Goal: Transaction & Acquisition: Download file/media

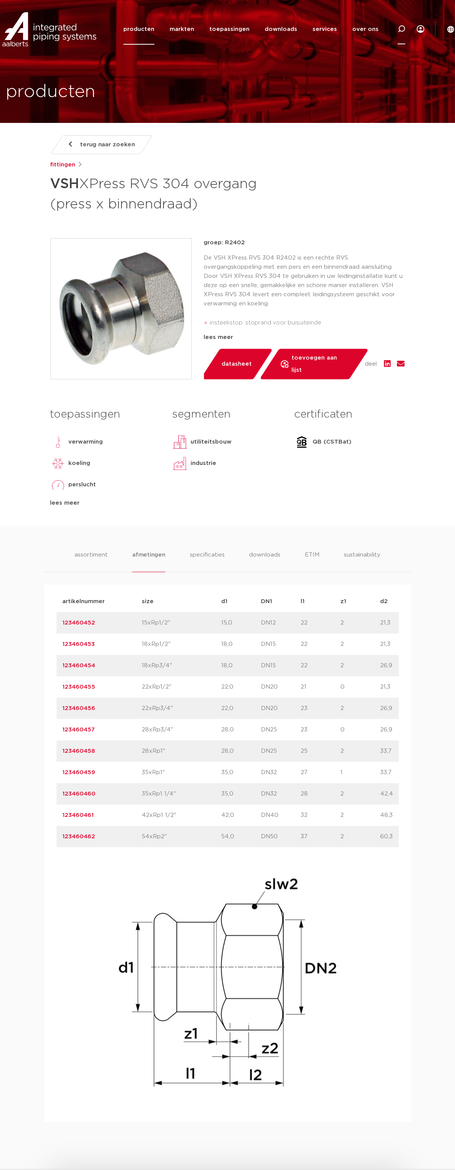
scroll to position [0, 86]
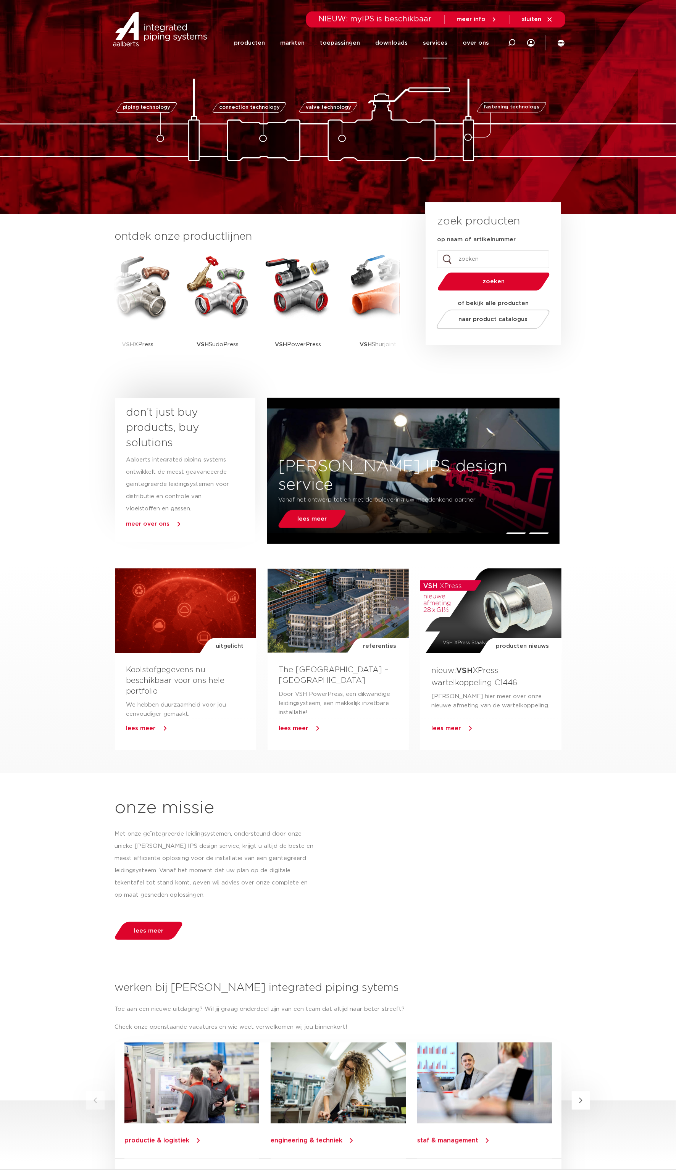
click at [435, 43] on link "services" at bounding box center [435, 42] width 24 height 31
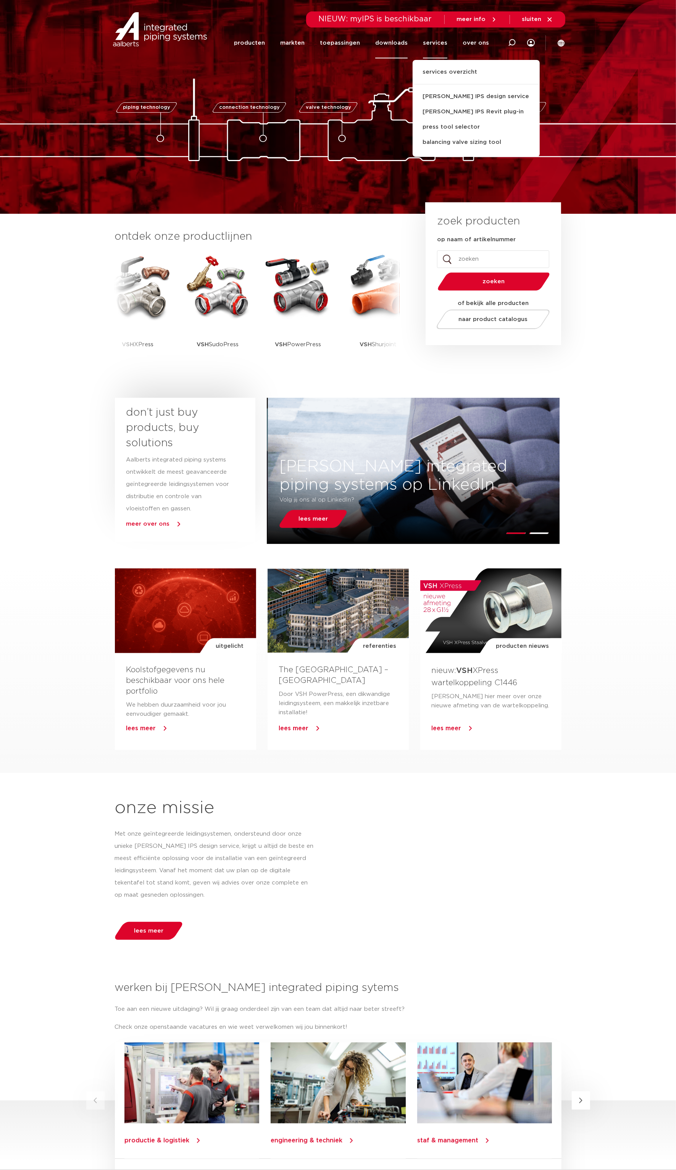
click at [397, 37] on link "downloads" at bounding box center [391, 42] width 32 height 31
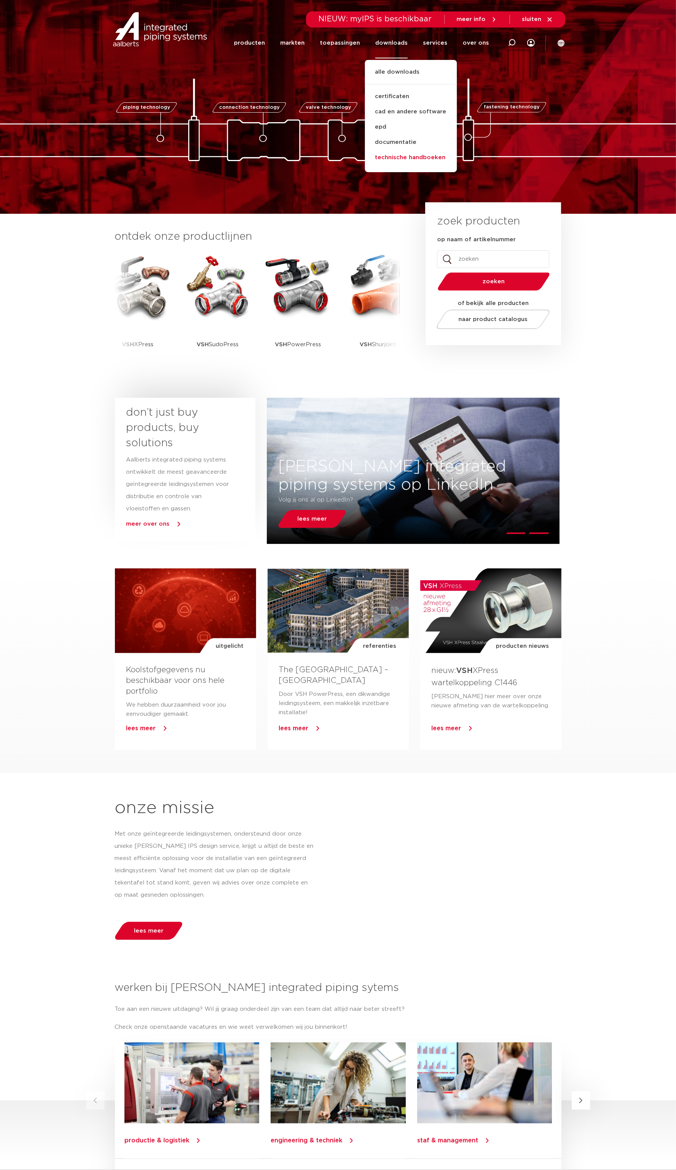
click at [409, 155] on link "technische handboeken" at bounding box center [411, 157] width 92 height 15
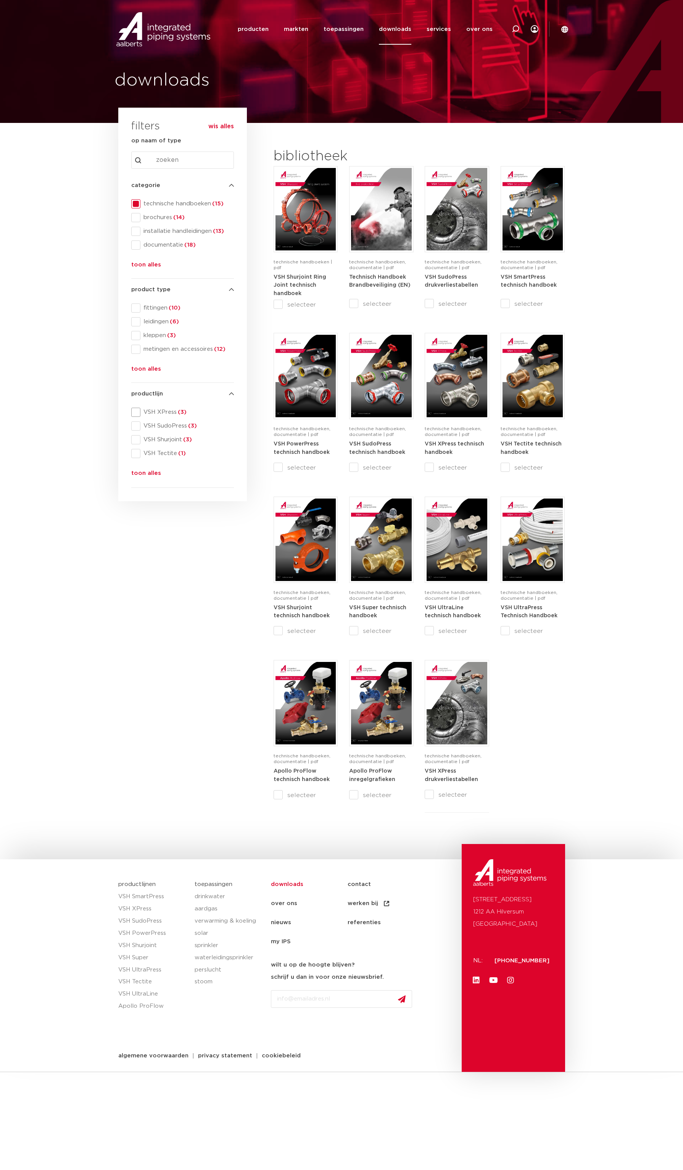
click at [134, 413] on span at bounding box center [135, 412] width 9 height 9
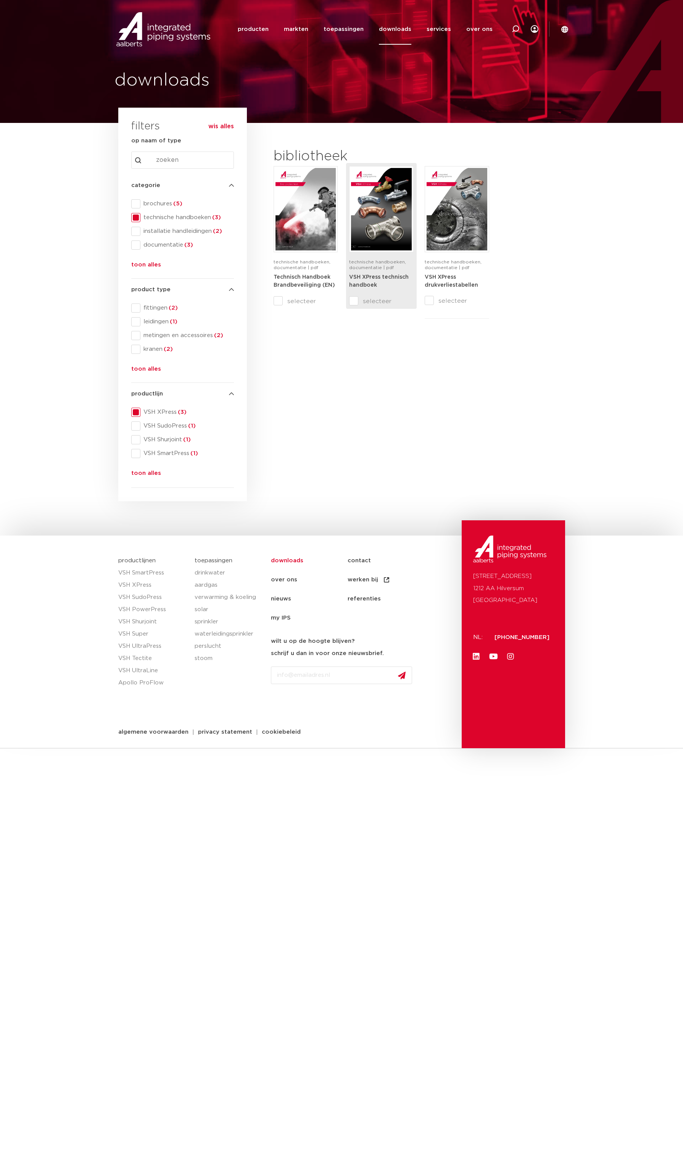
click at [386, 203] on img at bounding box center [381, 209] width 60 height 82
